Goal: Check status: Check status

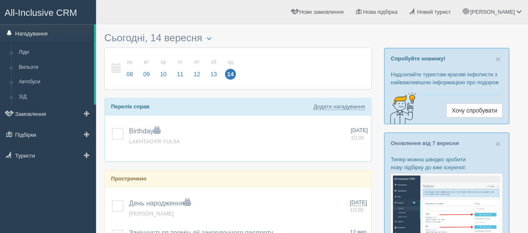
click at [36, 33] on link "Нагадування" at bounding box center [47, 33] width 94 height 18
click at [27, 67] on link "Вильоти" at bounding box center [54, 67] width 79 height 15
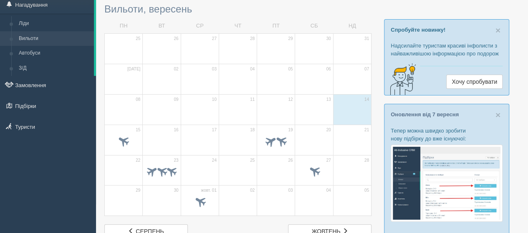
scroll to position [42, 0]
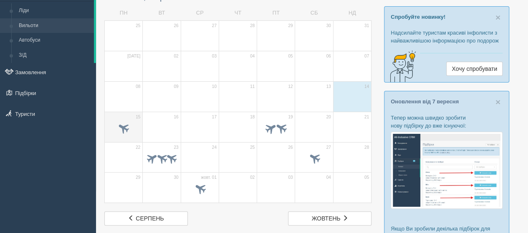
click at [128, 123] on span at bounding box center [123, 129] width 29 height 14
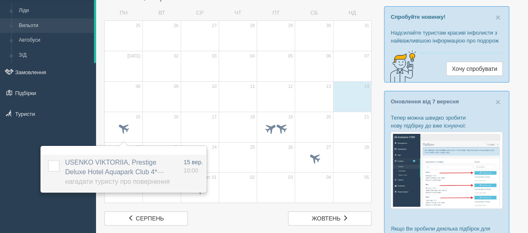
click at [114, 164] on span "USENKO VIKTORIIA, Prestige Deluxe Hotel Aquapark Club 4* — Нагадати туристу про…" at bounding box center [117, 172] width 104 height 26
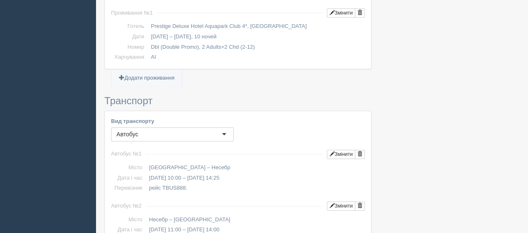
scroll to position [542, 0]
